Goal: Task Accomplishment & Management: Use online tool/utility

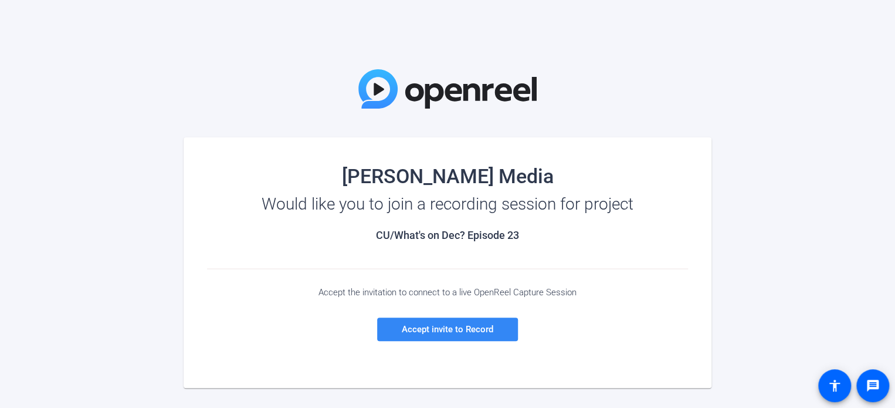
click at [415, 331] on span "Accept invite to Record" at bounding box center [448, 329] width 92 height 11
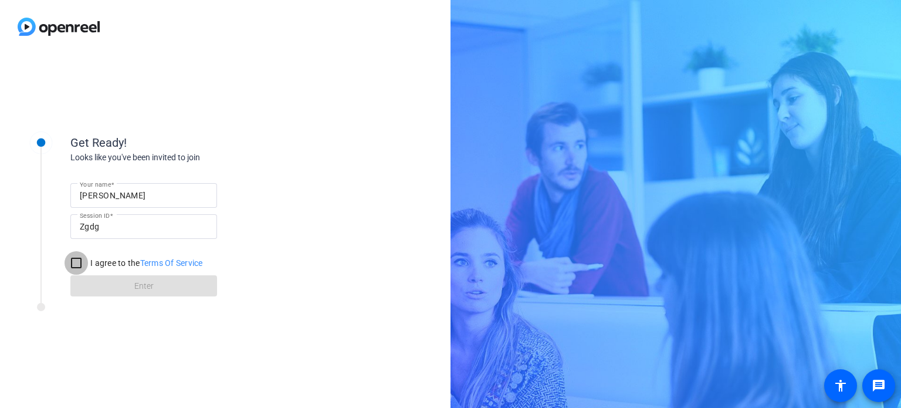
click at [80, 263] on input "I agree to the Terms Of Service" at bounding box center [76, 262] width 23 height 23
checkbox input "true"
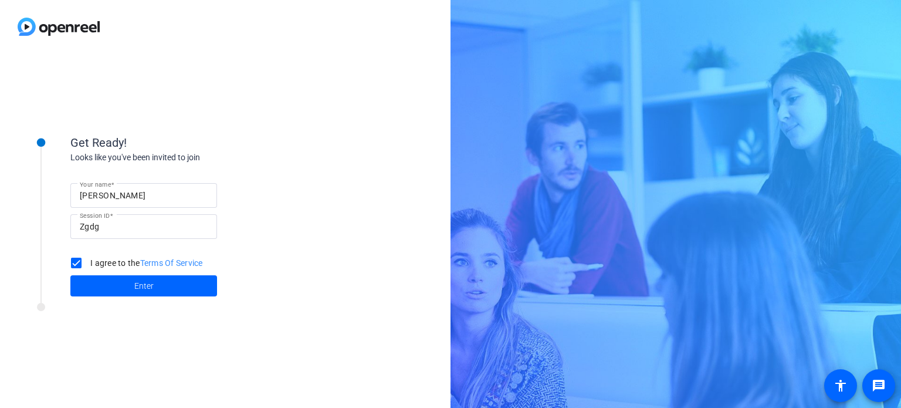
click at [153, 288] on span at bounding box center [143, 286] width 147 height 28
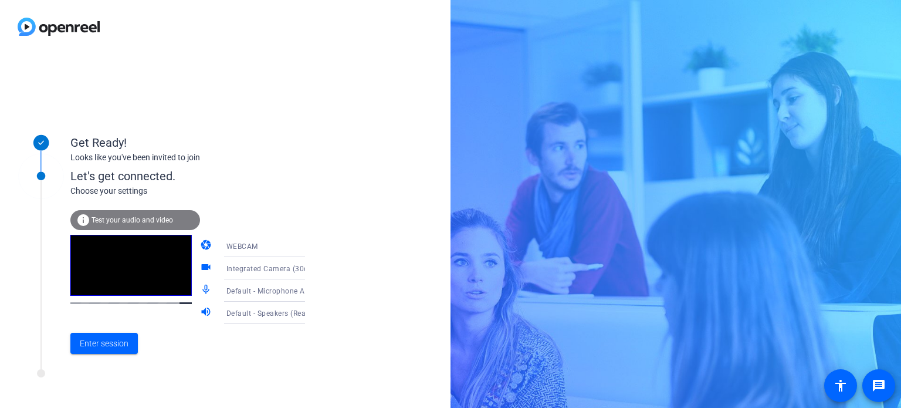
click at [377, 304] on div "Get Ready! Looks like you've been invited to join Let's get connected. Choose y…" at bounding box center [225, 230] width 450 height 354
click at [110, 345] on span "Enter session" at bounding box center [104, 343] width 49 height 12
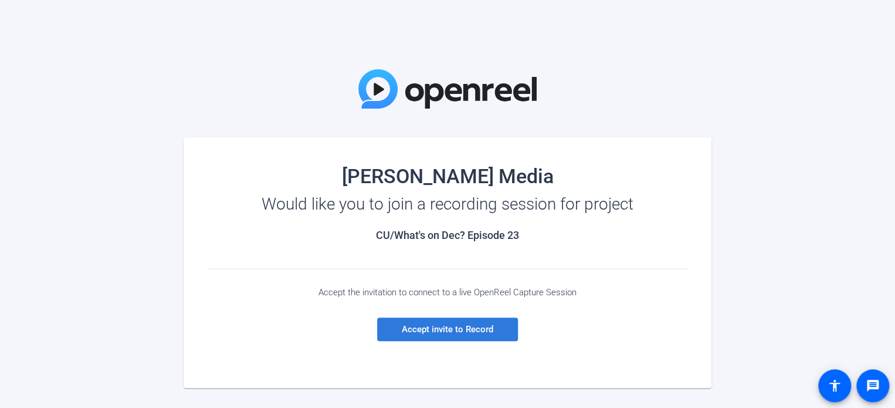
click at [425, 328] on span "Accept invite to Record" at bounding box center [448, 329] width 92 height 11
